Goal: Transaction & Acquisition: Purchase product/service

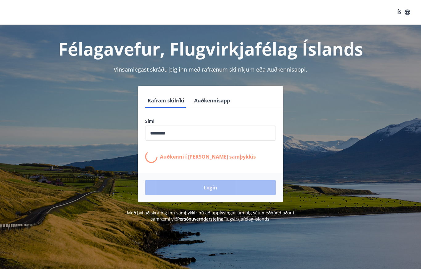
scroll to position [76, 0]
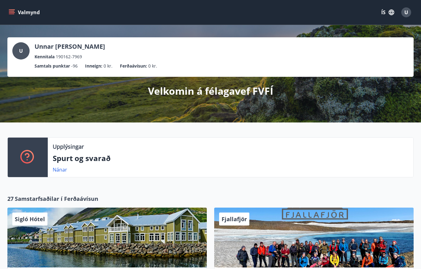
click at [12, 14] on icon "menu" at bounding box center [12, 14] width 6 height 1
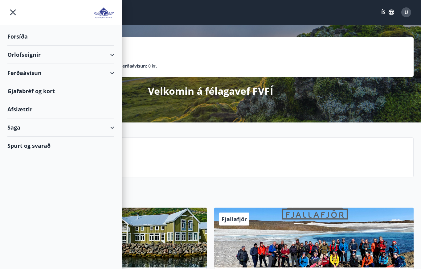
click at [36, 73] on div "Ferðaávísun" at bounding box center [60, 73] width 107 height 18
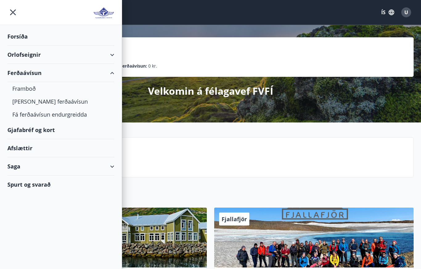
click at [34, 91] on div "Framboð" at bounding box center [60, 88] width 97 height 13
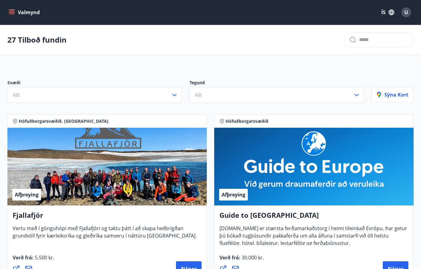
click at [178, 94] on icon "button" at bounding box center [174, 94] width 7 height 7
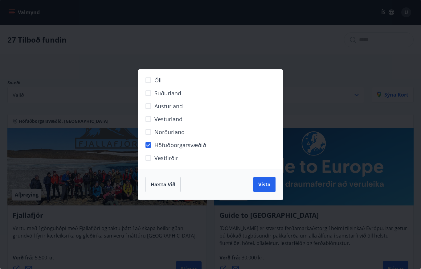
click at [266, 186] on span "Vista" at bounding box center [264, 184] width 12 height 7
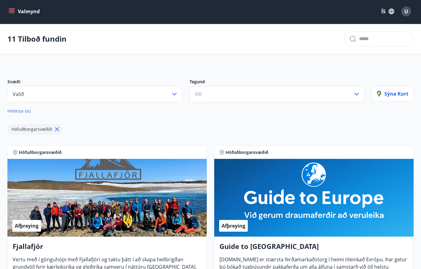
scroll to position [1, 0]
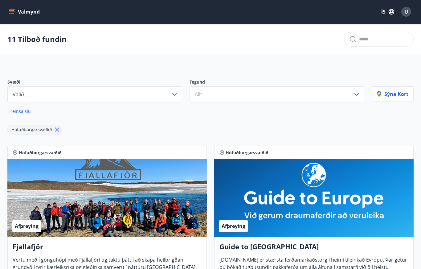
click at [358, 92] on icon "button" at bounding box center [356, 94] width 7 height 7
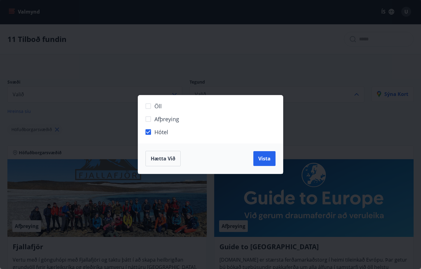
click at [265, 159] on span "Vista" at bounding box center [264, 158] width 12 height 7
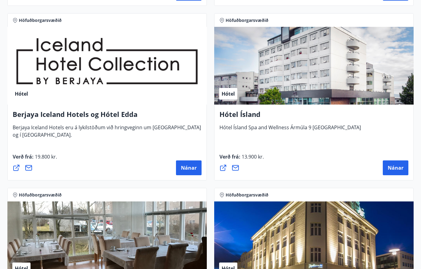
scroll to position [307, 0]
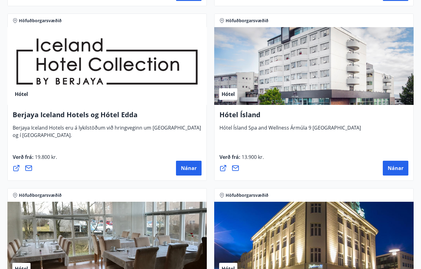
click at [190, 168] on span "Nánar" at bounding box center [189, 168] width 16 height 7
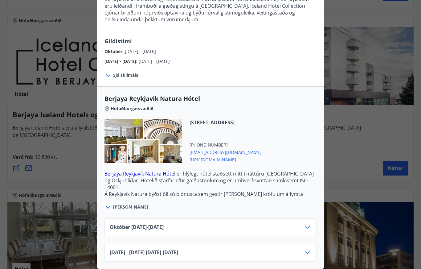
scroll to position [72, 0]
click at [309, 226] on icon at bounding box center [307, 226] width 7 height 7
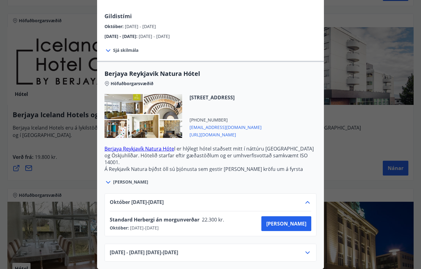
scroll to position [96, 0]
click at [300, 223] on span "[PERSON_NAME]" at bounding box center [286, 223] width 40 height 7
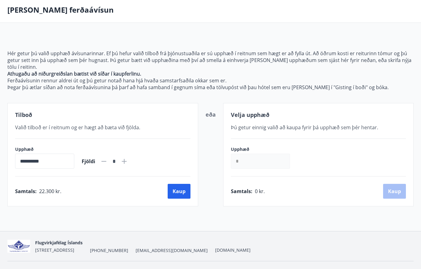
click at [179, 192] on button "Kaup" at bounding box center [179, 191] width 23 height 15
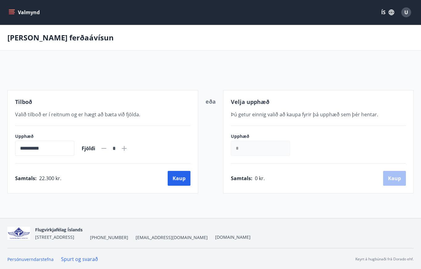
scroll to position [28, 0]
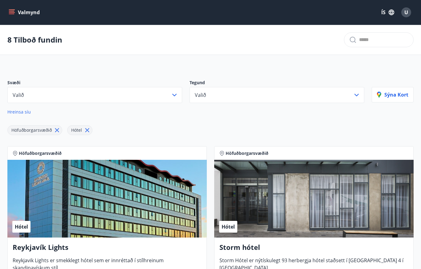
click at [44, 129] on span "Höfuðborgarsvæðið" at bounding box center [31, 130] width 40 height 6
click at [58, 131] on icon at bounding box center [57, 130] width 4 height 4
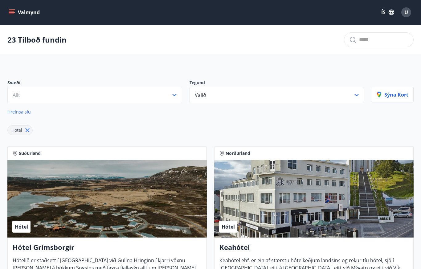
click at [172, 93] on icon "button" at bounding box center [174, 94] width 7 height 7
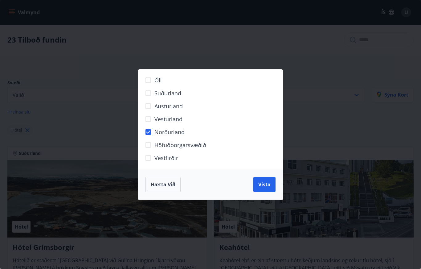
click at [268, 184] on span "Vista" at bounding box center [264, 184] width 12 height 7
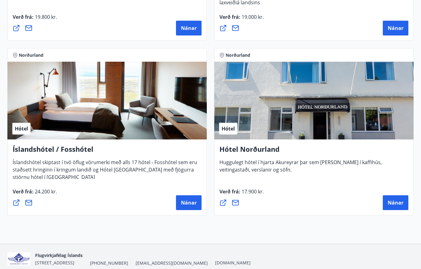
scroll to position [447, 0]
